Goal: Information Seeking & Learning: Learn about a topic

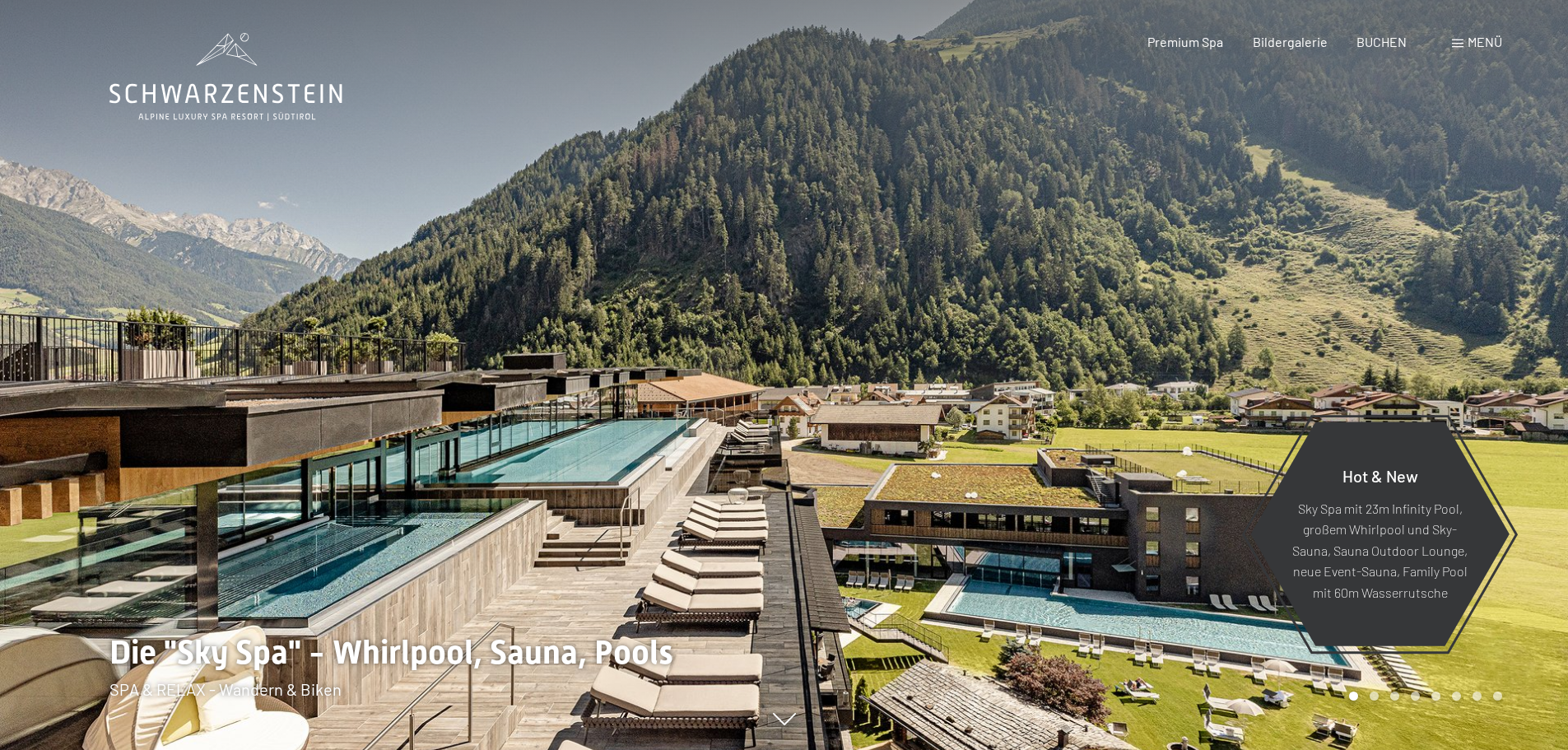
click at [1469, 48] on span "Menü" at bounding box center [1484, 42] width 35 height 16
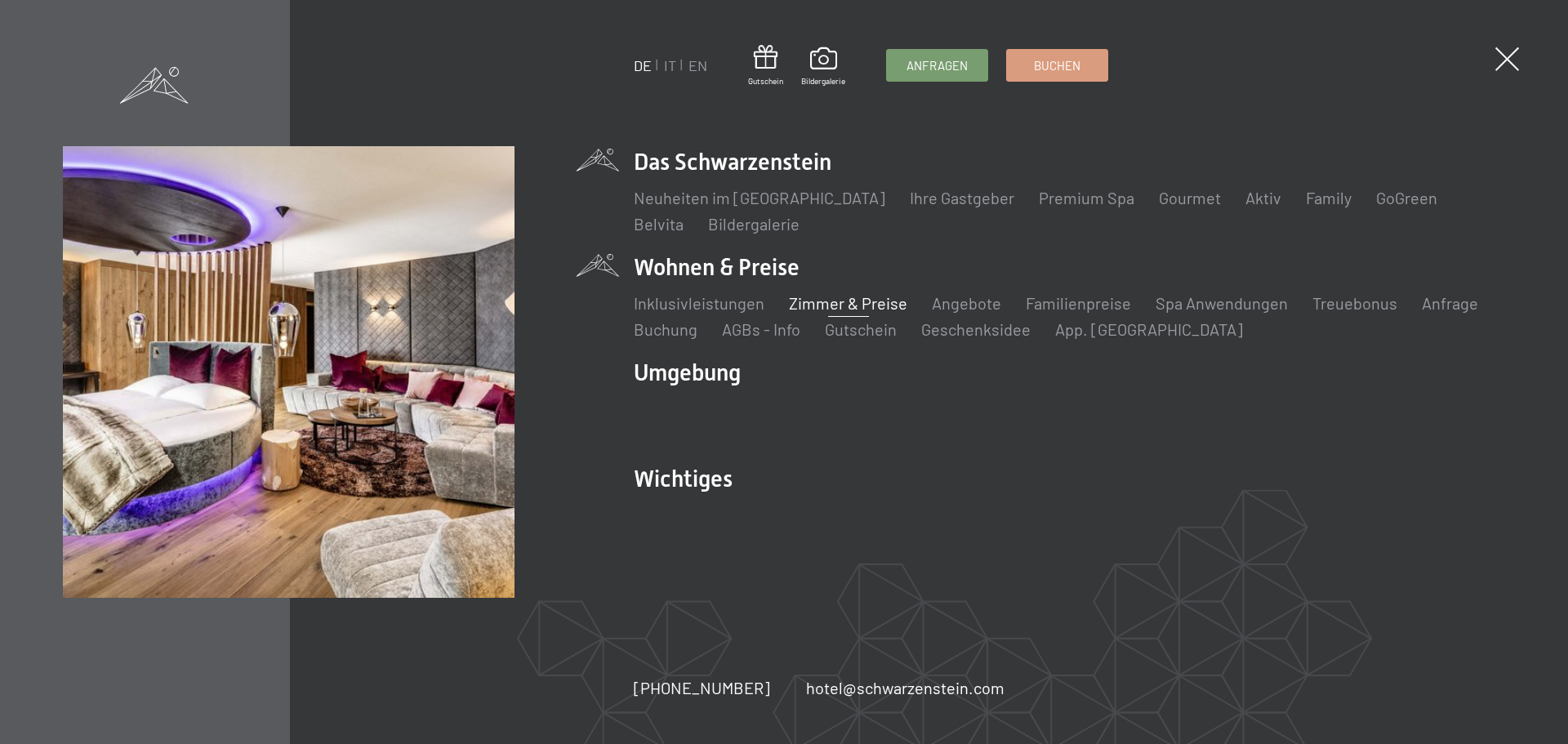
click at [878, 302] on link "Zimmer & Preise" at bounding box center [848, 302] width 118 height 19
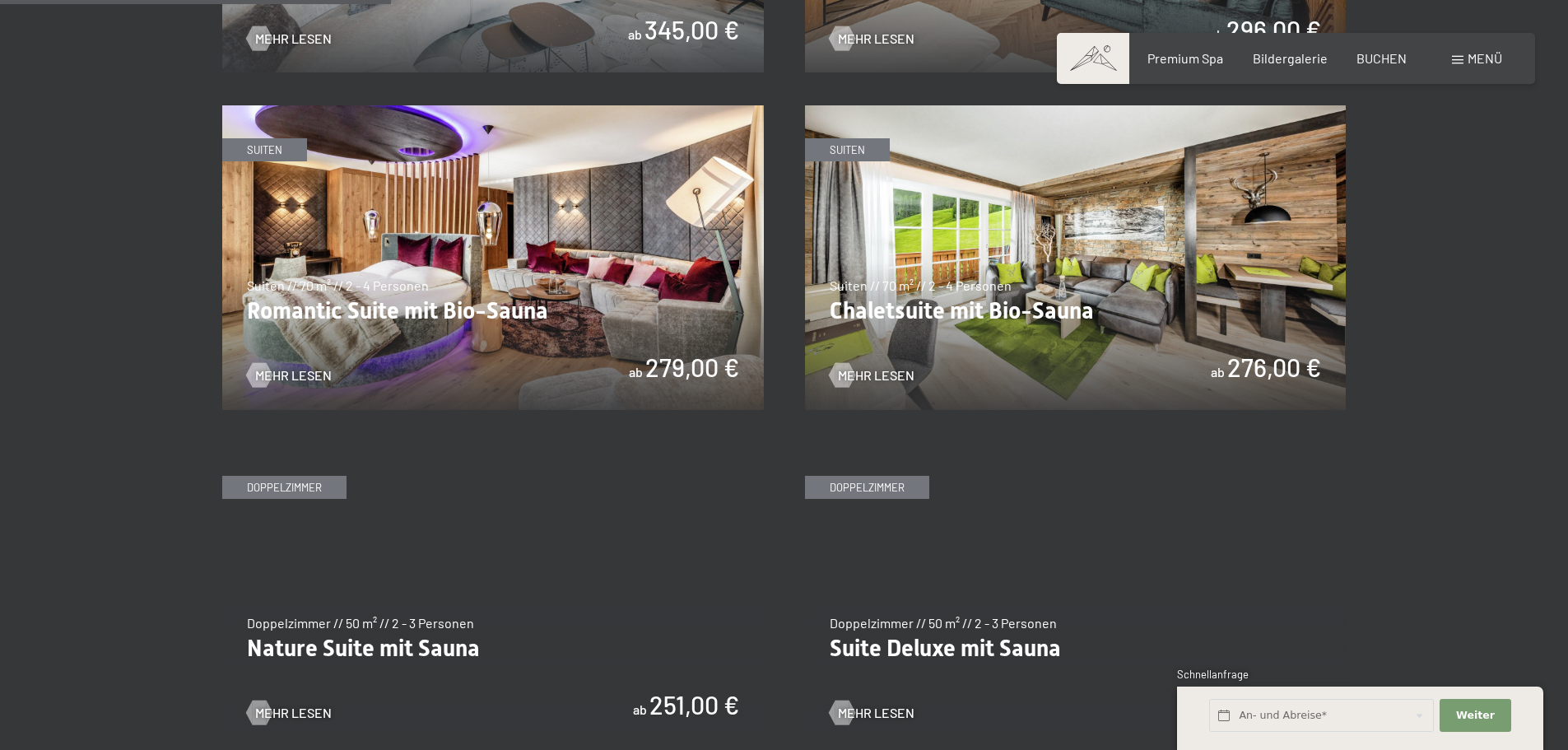
scroll to position [1317, 0]
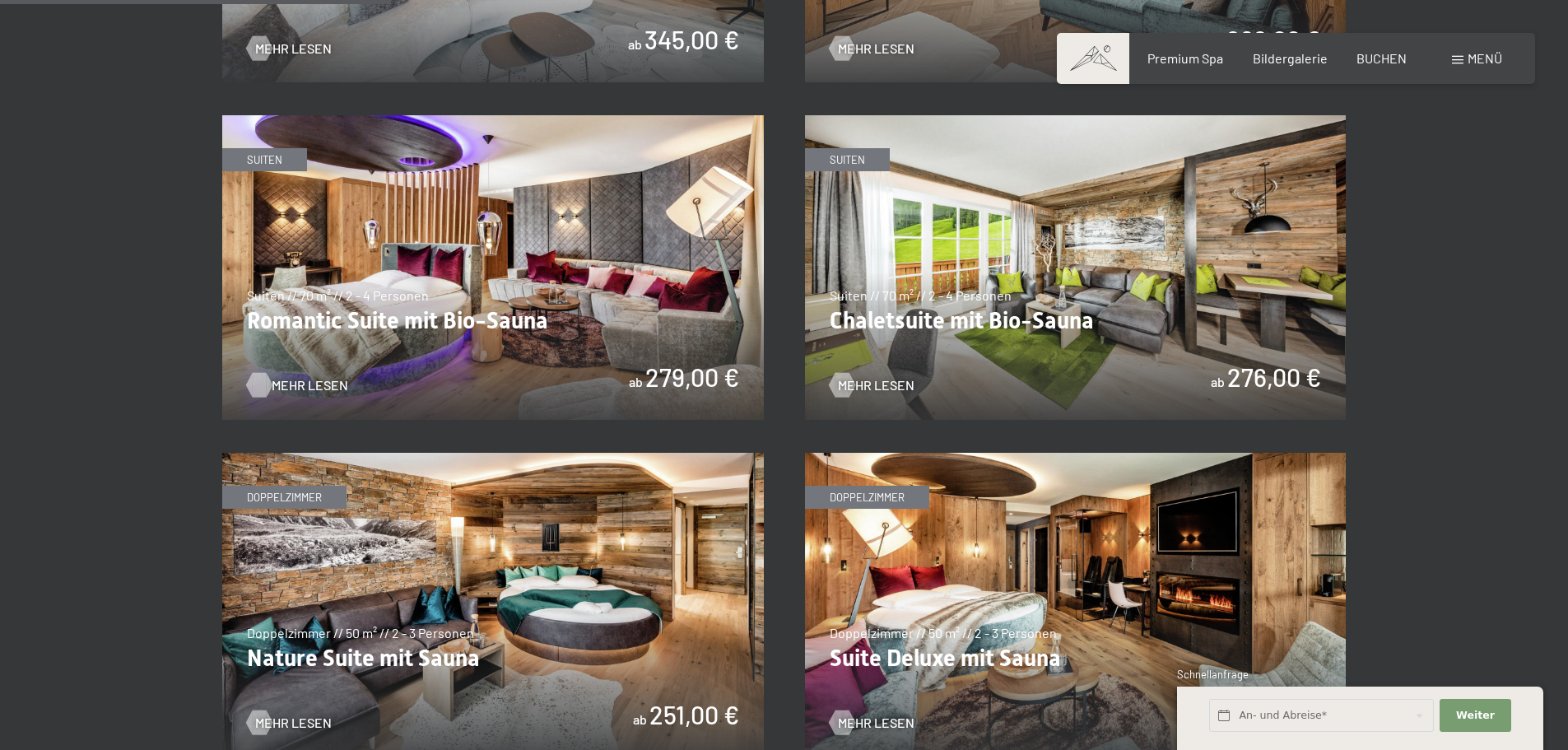
click at [295, 382] on span "Mehr Lesen" at bounding box center [310, 385] width 76 height 18
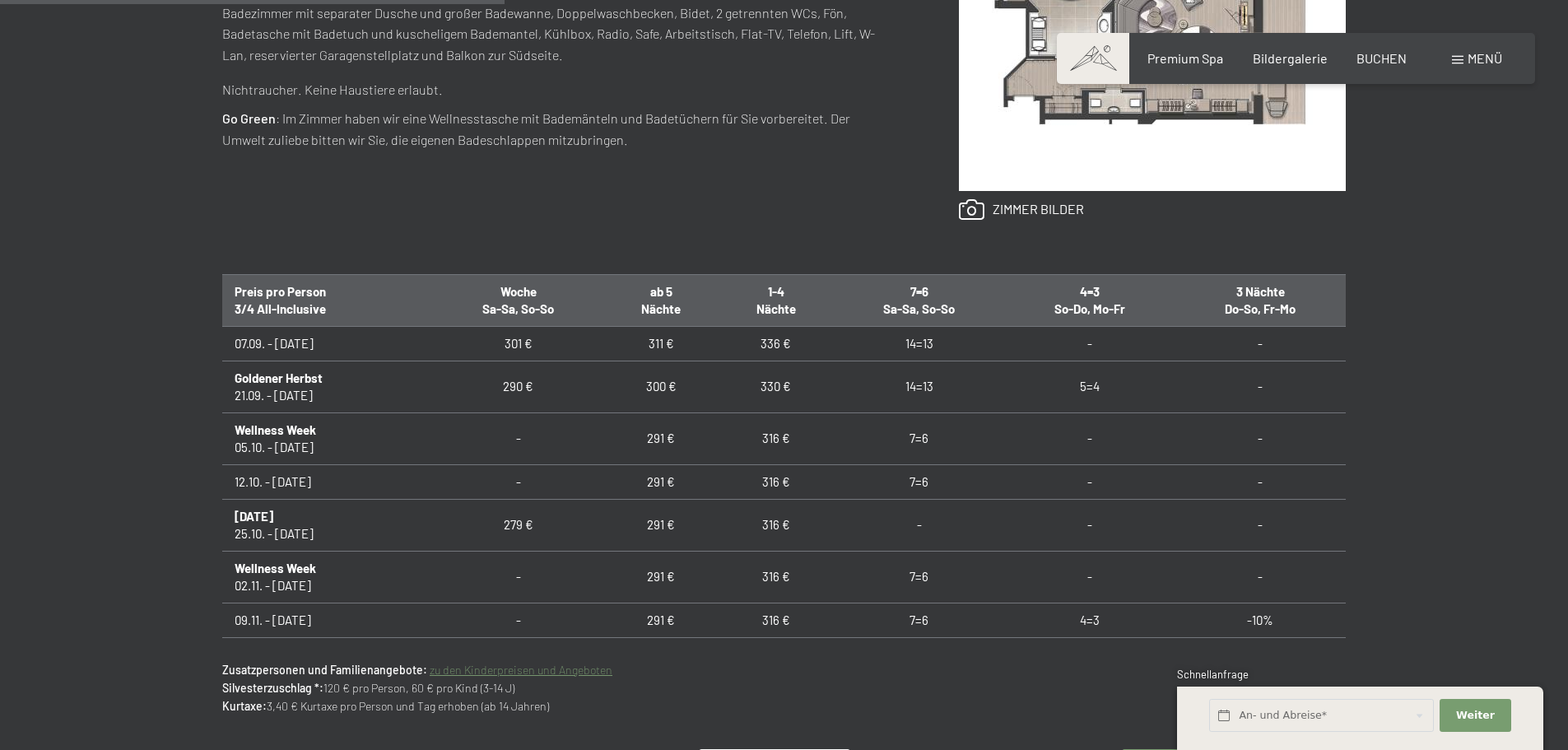
scroll to position [987, 0]
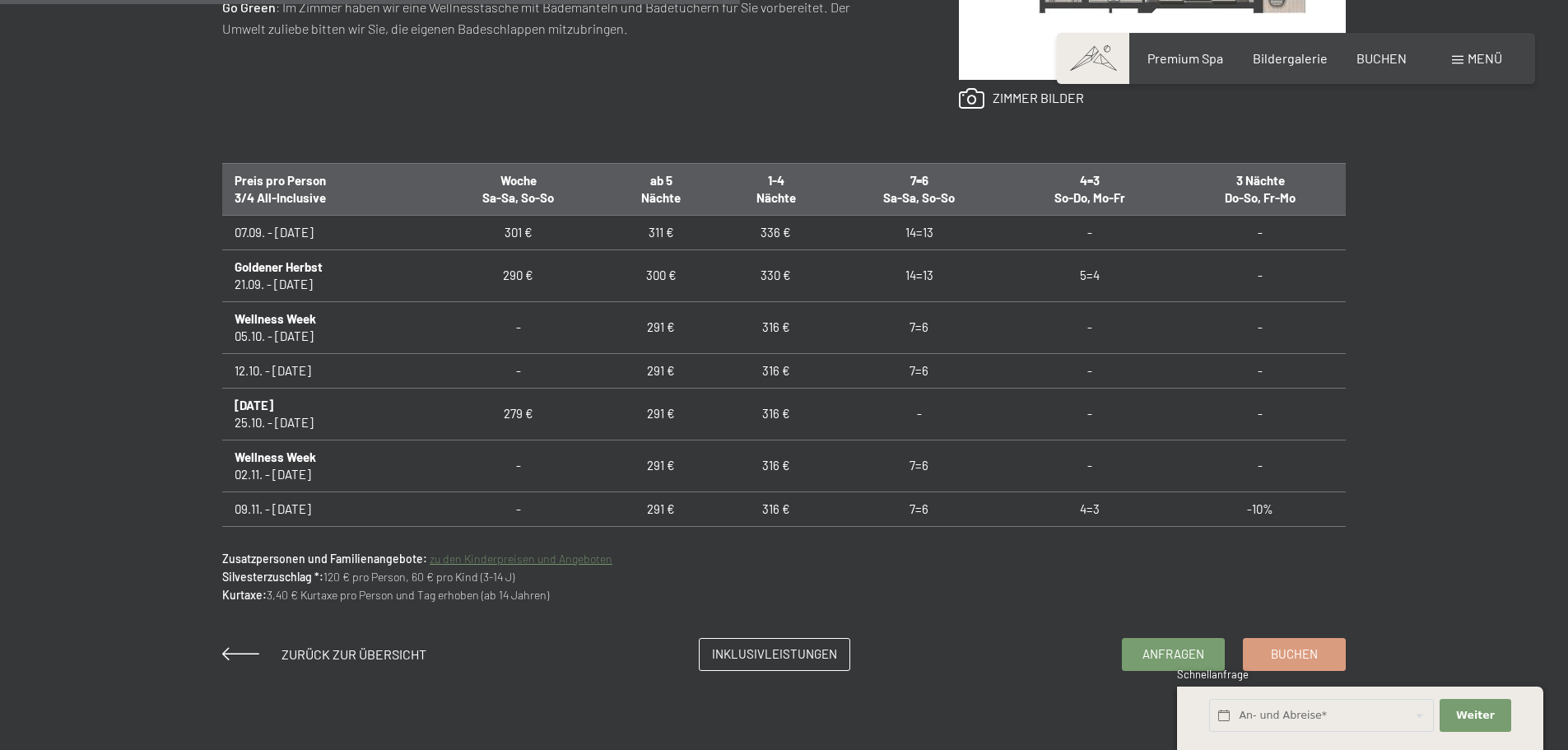
drag, startPoint x: 228, startPoint y: 229, endPoint x: 343, endPoint y: 230, distance: 115.0
click at [343, 230] on td "07.09. - 21.09.25" at bounding box center [327, 232] width 210 height 35
drag, startPoint x: 893, startPoint y: 231, endPoint x: 929, endPoint y: 230, distance: 36.0
click at [929, 230] on td "14=13" at bounding box center [919, 232] width 172 height 35
drag, startPoint x: 500, startPoint y: 229, endPoint x: 533, endPoint y: 229, distance: 33.0
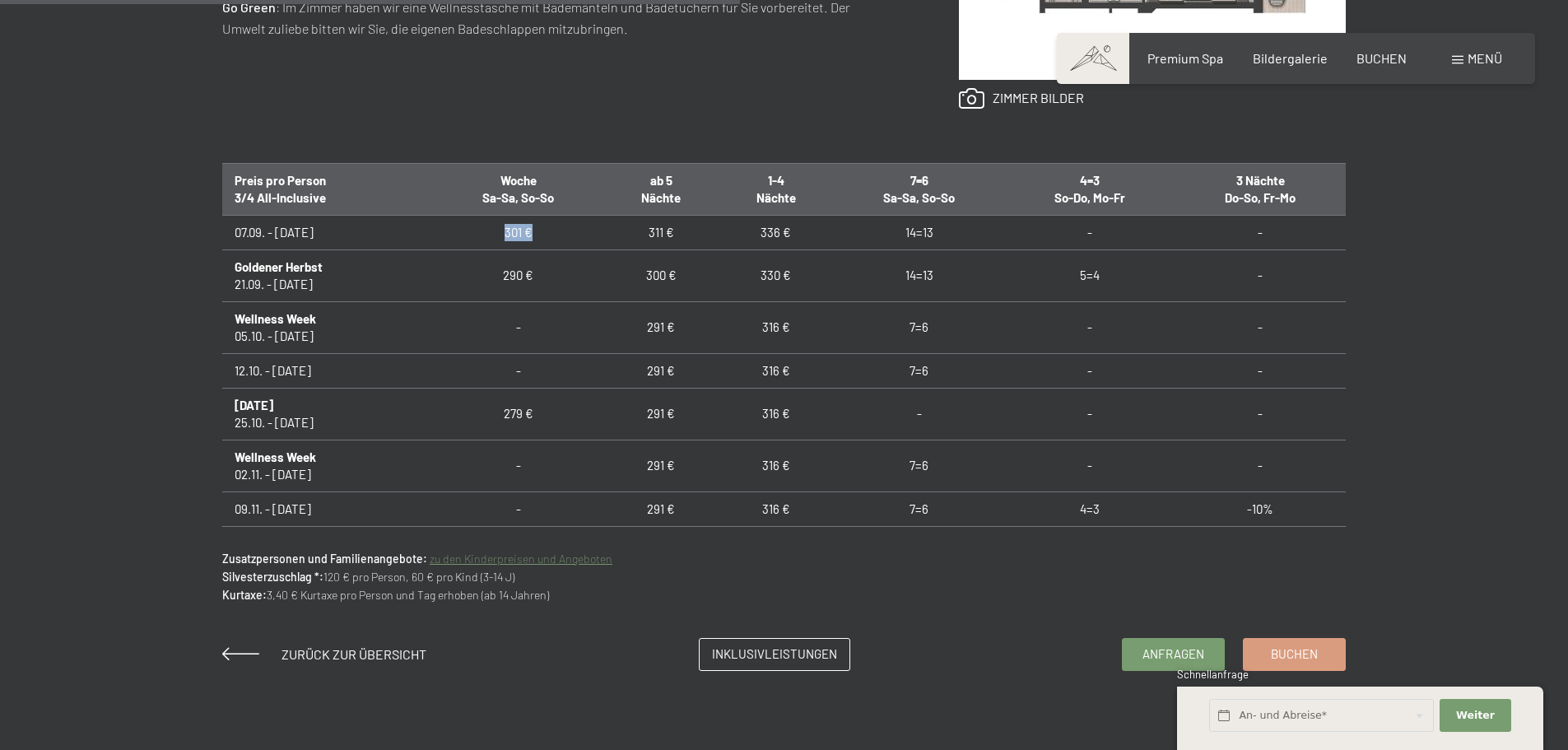
click at [533, 229] on td "301 €" at bounding box center [518, 232] width 172 height 35
drag, startPoint x: 902, startPoint y: 319, endPoint x: 944, endPoint y: 323, distance: 42.2
click at [944, 323] on td "7=6" at bounding box center [919, 327] width 172 height 52
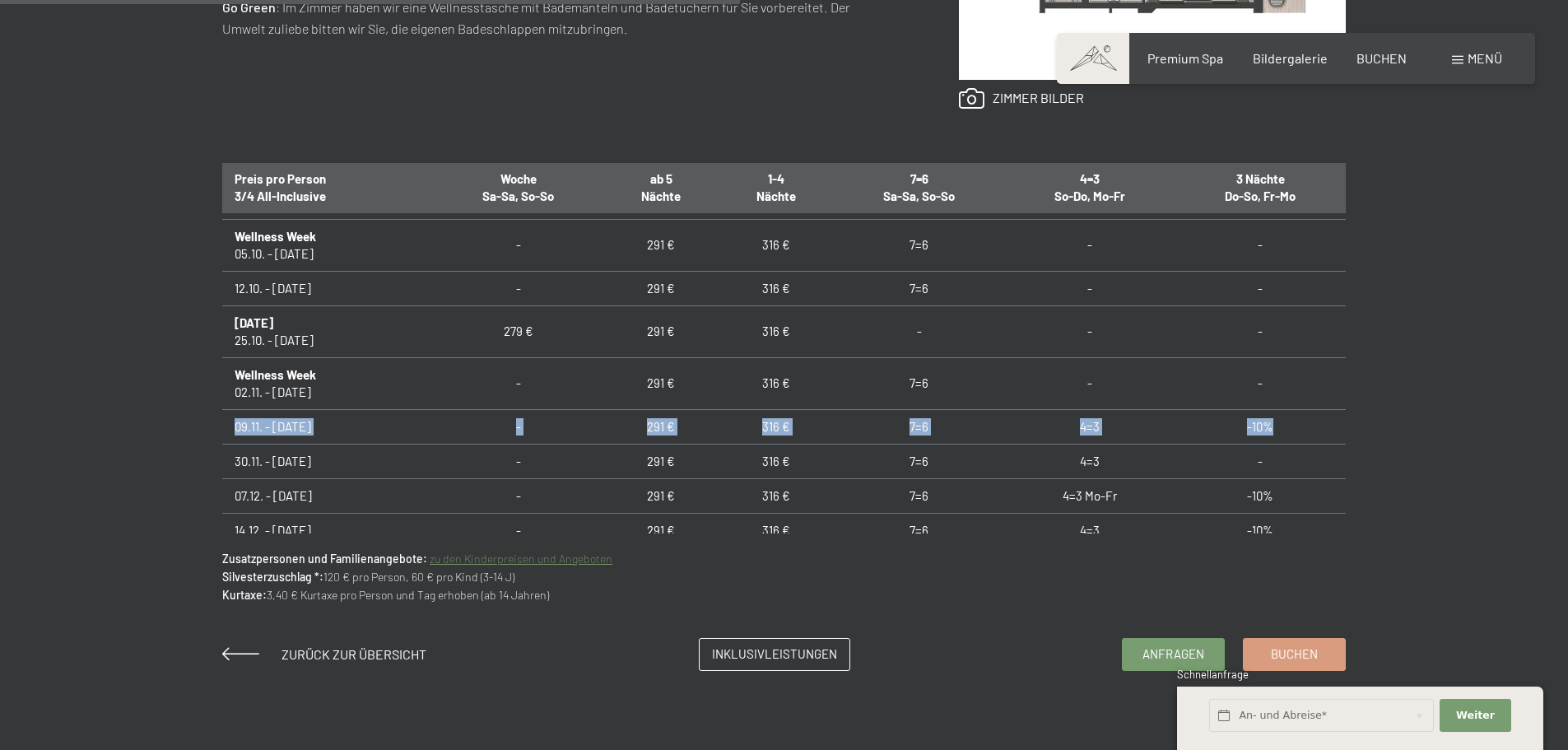
drag, startPoint x: 229, startPoint y: 427, endPoint x: 1265, endPoint y: 427, distance: 1036.0
click at [1265, 426] on tr "09.11. - 30.11.25 - 291 € 316 € 7=6 4=3 -10%" at bounding box center [784, 426] width 1124 height 35
click at [907, 428] on td "7=6" at bounding box center [919, 426] width 172 height 35
click at [1084, 428] on td "4=3" at bounding box center [1091, 426] width 171 height 35
click at [1261, 426] on td "-10%" at bounding box center [1260, 426] width 171 height 35
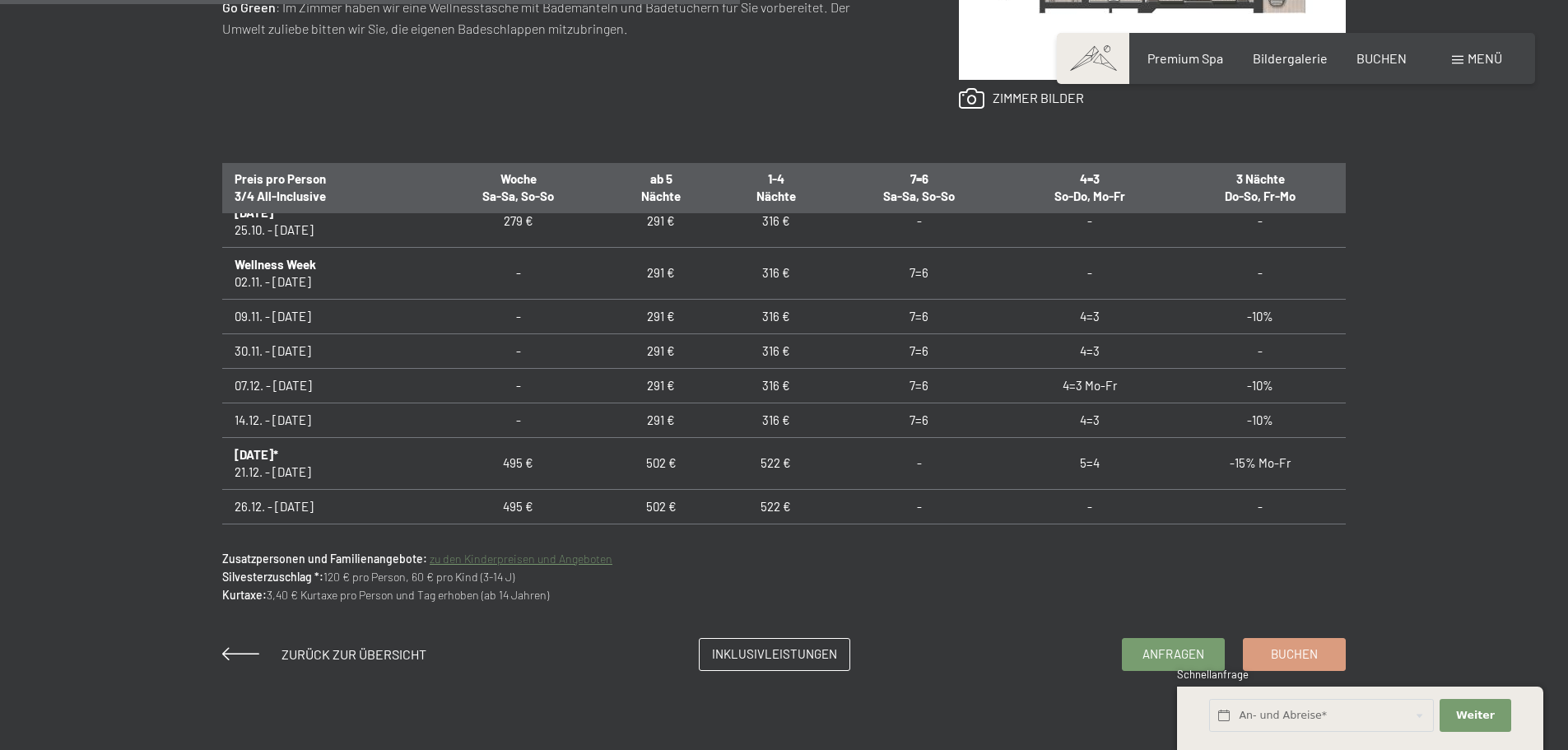
scroll to position [164, 0]
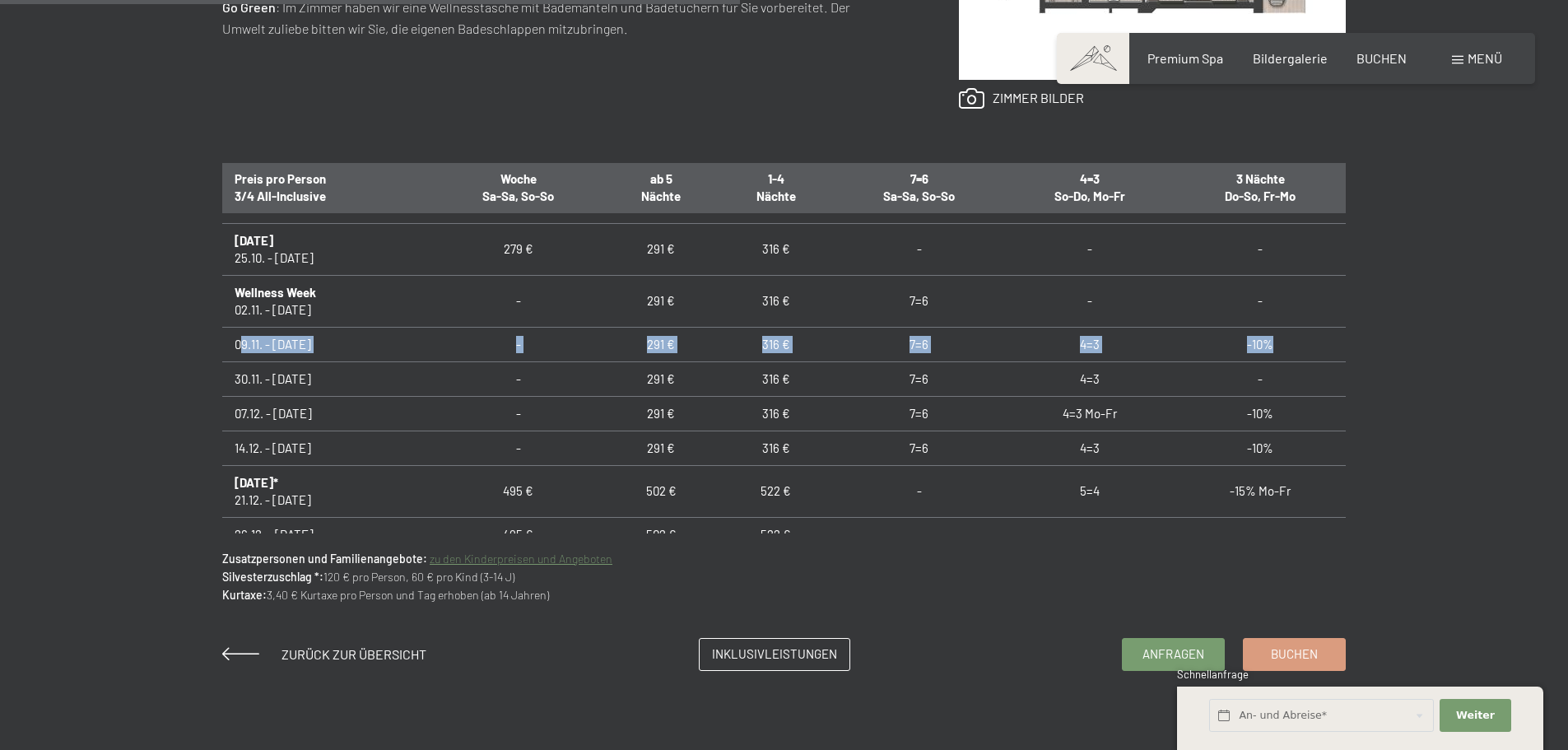
drag, startPoint x: 1272, startPoint y: 345, endPoint x: 243, endPoint y: 353, distance: 1029.0
click at [243, 353] on tr "09.11. - 30.11.25 - 291 € 316 € 7=6 4=3 -10%" at bounding box center [784, 344] width 1124 height 35
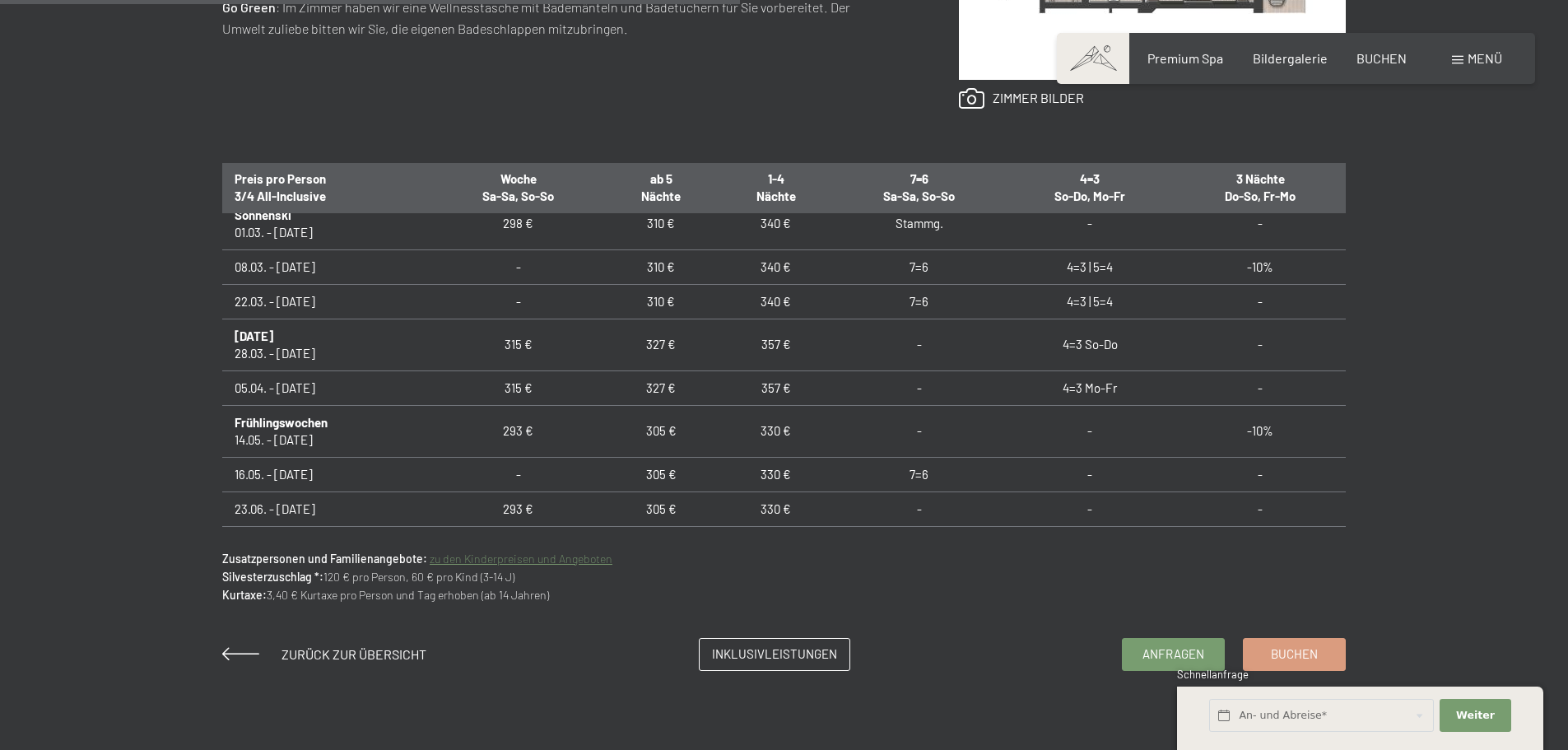
scroll to position [823, 0]
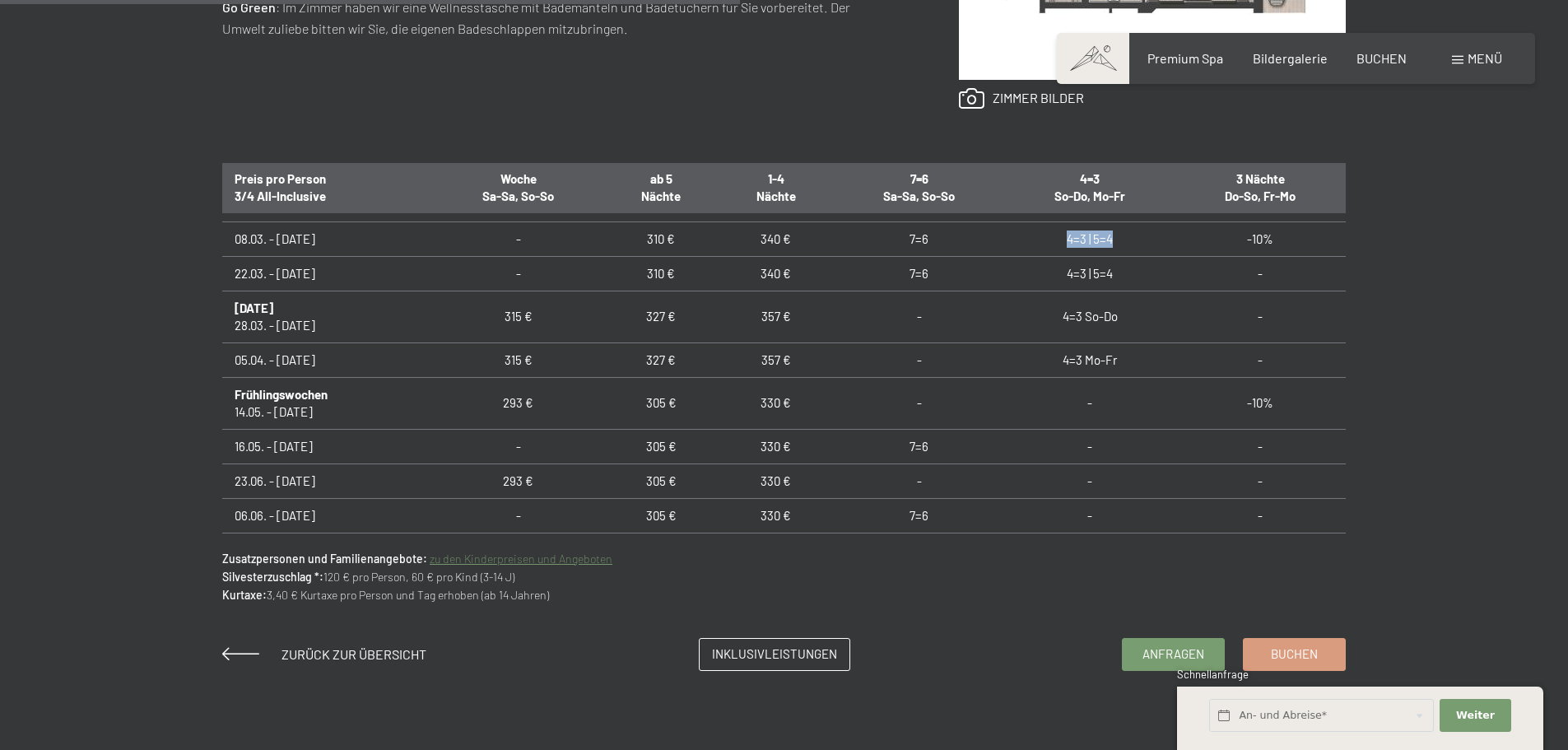
drag, startPoint x: 1056, startPoint y: 238, endPoint x: 1125, endPoint y: 243, distance: 69.2
click at [1125, 243] on td "4=3 | 5=4" at bounding box center [1091, 238] width 171 height 35
drag, startPoint x: 236, startPoint y: 327, endPoint x: 346, endPoint y: 326, distance: 110.0
click at [346, 326] on td "Ostern 28.03. - 05.04.26" at bounding box center [327, 316] width 210 height 52
drag, startPoint x: 1055, startPoint y: 319, endPoint x: 1121, endPoint y: 318, distance: 66.0
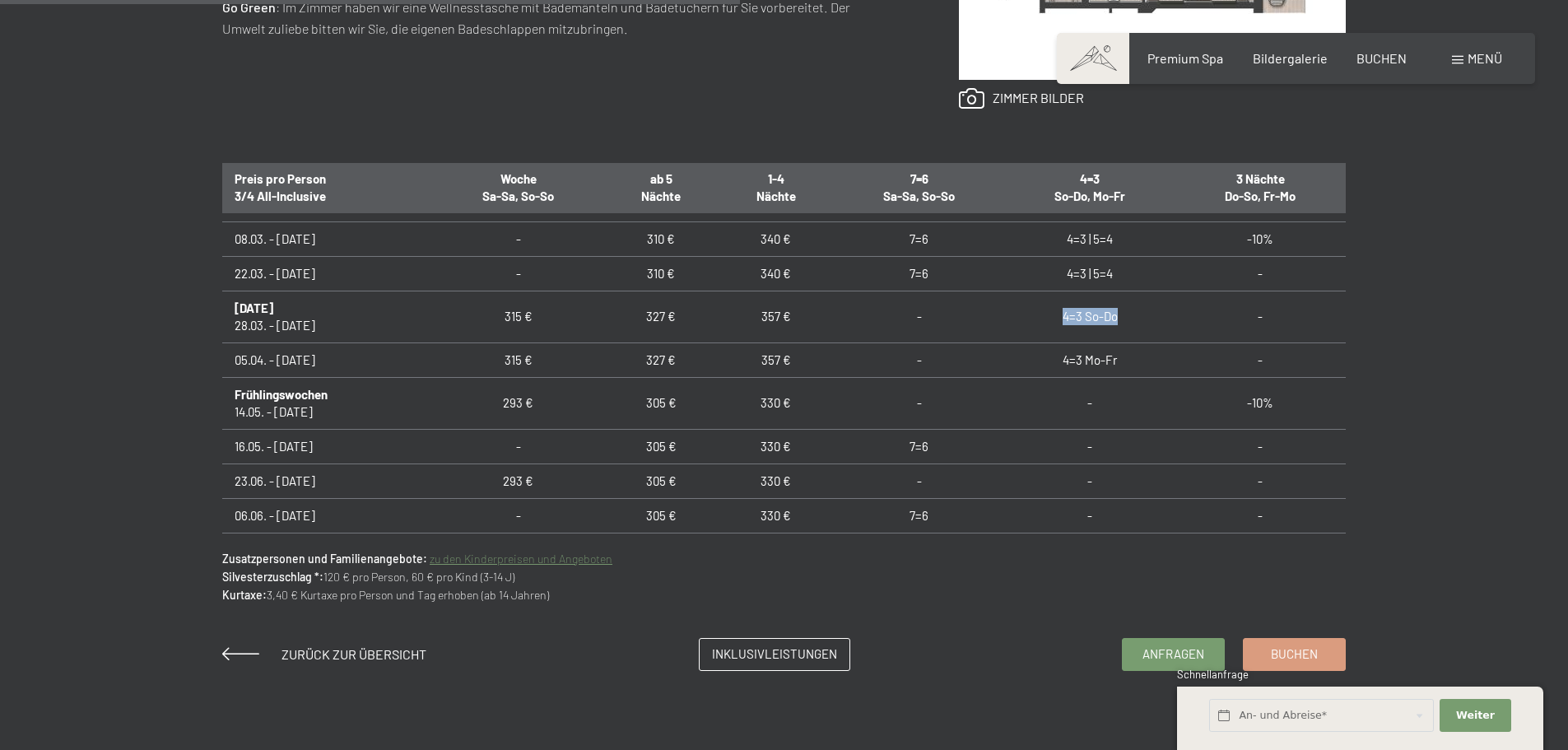
click at [1121, 318] on td "4=3 So-Do" at bounding box center [1091, 316] width 171 height 52
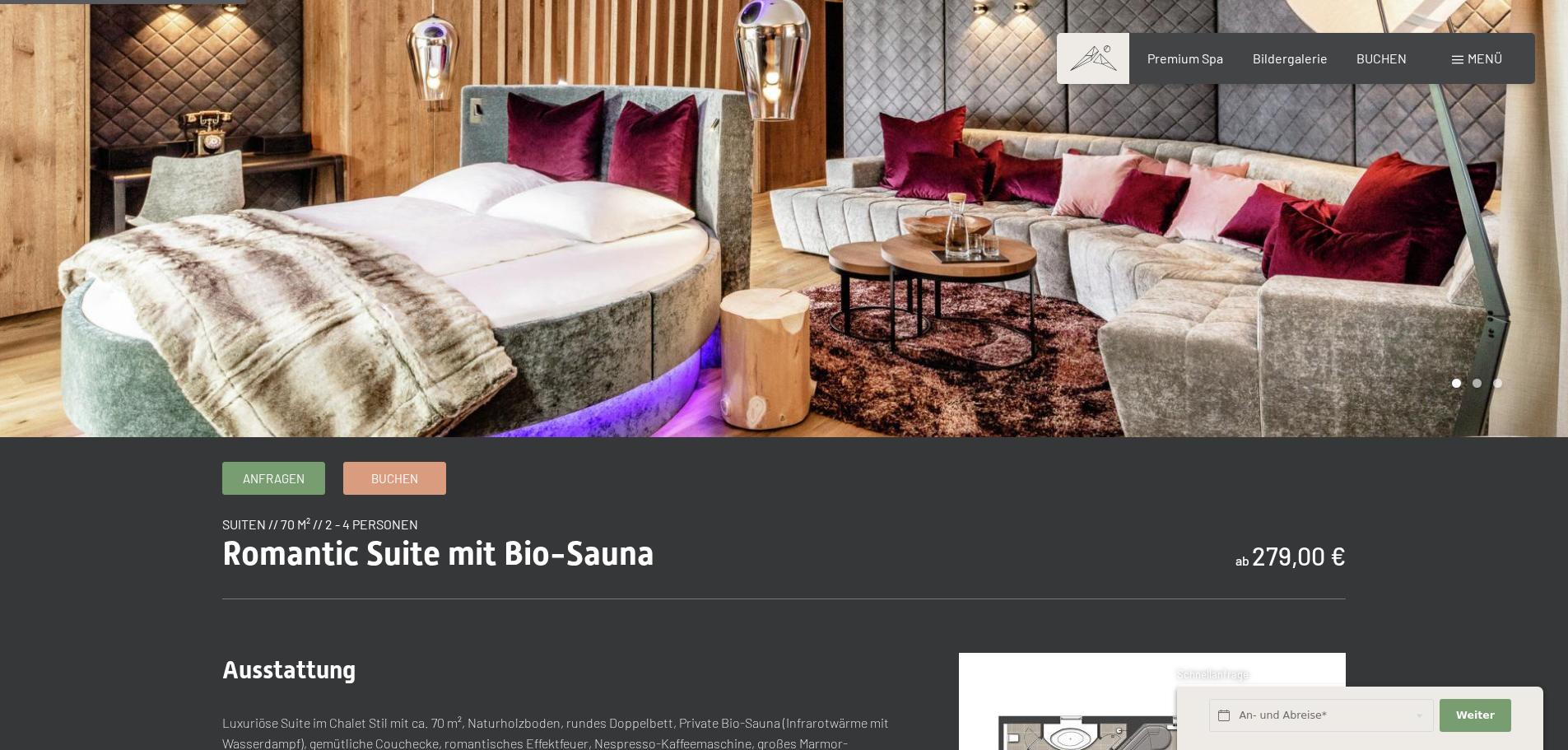
scroll to position [0, 0]
